Goal: Check status: Check status

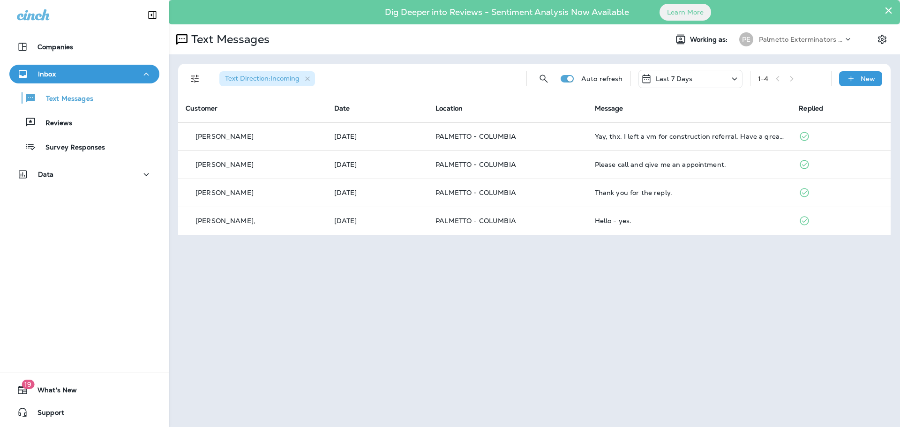
click at [693, 75] on div "Last 7 Days" at bounding box center [690, 79] width 104 height 18
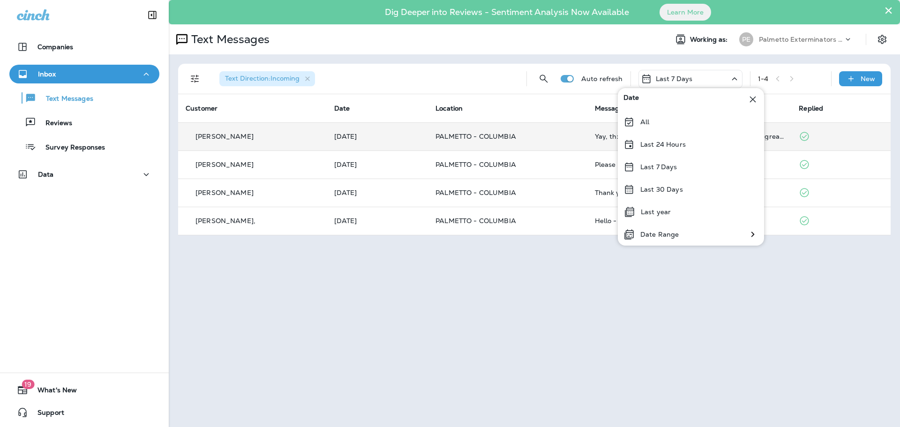
click at [642, 124] on p "All" at bounding box center [644, 121] width 9 height 7
